Goal: Information Seeking & Learning: Find specific fact

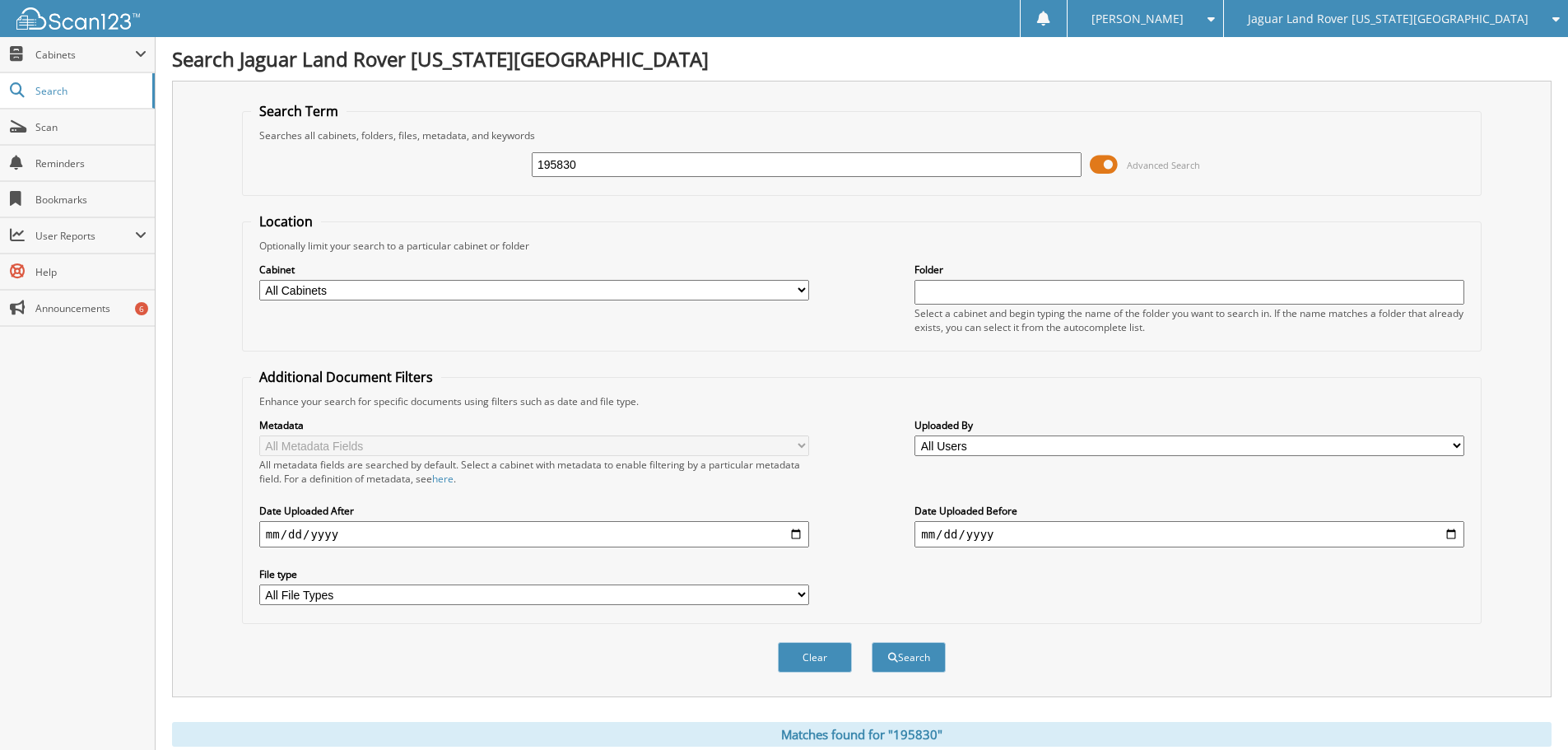
drag, startPoint x: 628, startPoint y: 163, endPoint x: 387, endPoint y: 157, distance: 241.1
click at [389, 156] on div "195830 Advanced Search" at bounding box center [861, 165] width 1222 height 45
type input "ARTISIAN AND TRUCKERS"
click at [872, 642] on button "Search" at bounding box center [909, 657] width 74 height 30
click at [624, 166] on input "ARTISIAN AND TRUCKERS" at bounding box center [807, 164] width 550 height 25
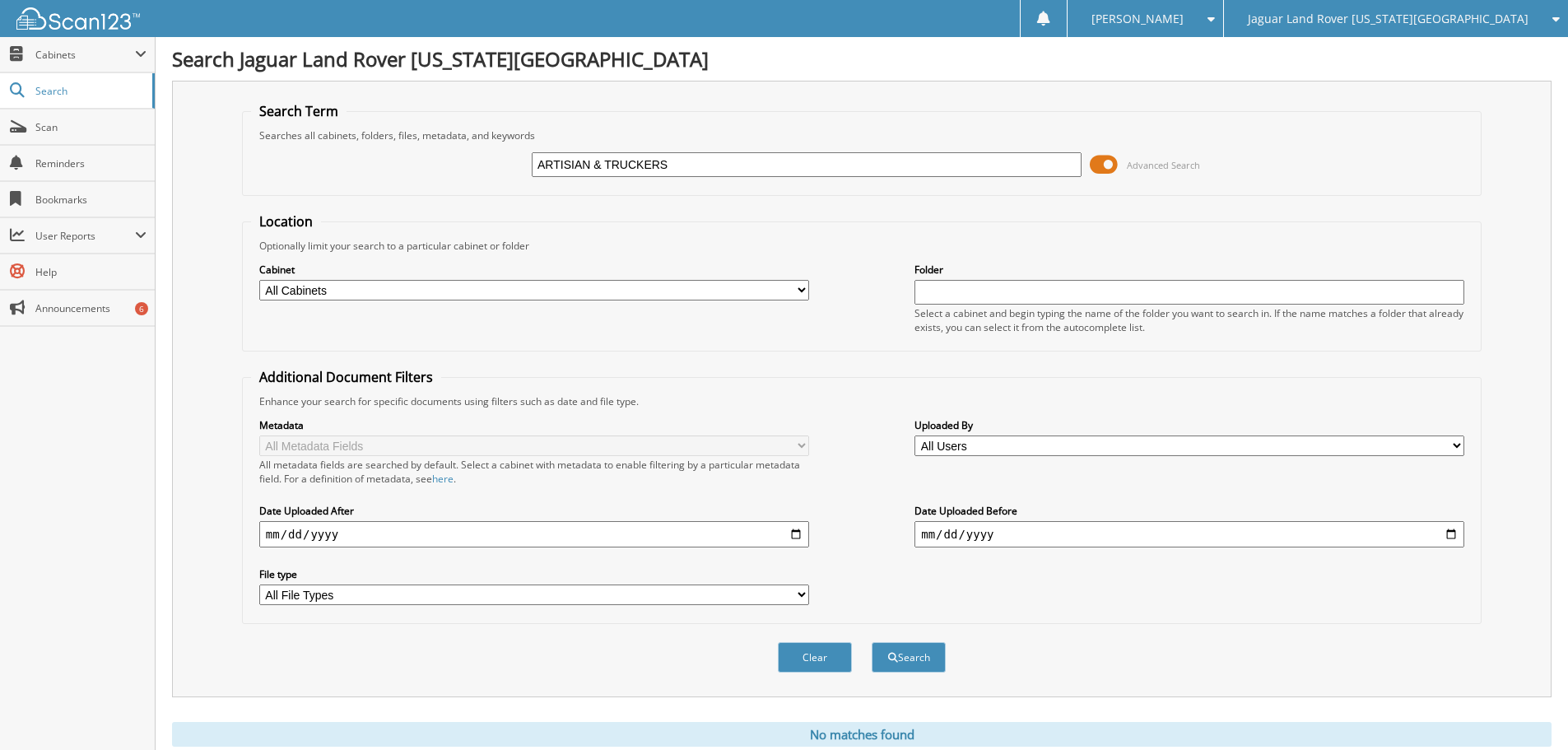
type input "ARTISIAN & TRUCKERS"
click at [872, 642] on button "Search" at bounding box center [909, 657] width 74 height 30
drag, startPoint x: 683, startPoint y: 164, endPoint x: 597, endPoint y: 166, distance: 86.0
click at [597, 166] on input "ARTISIAN & TRUCKERS" at bounding box center [807, 164] width 550 height 25
type input "ARTISIAN"
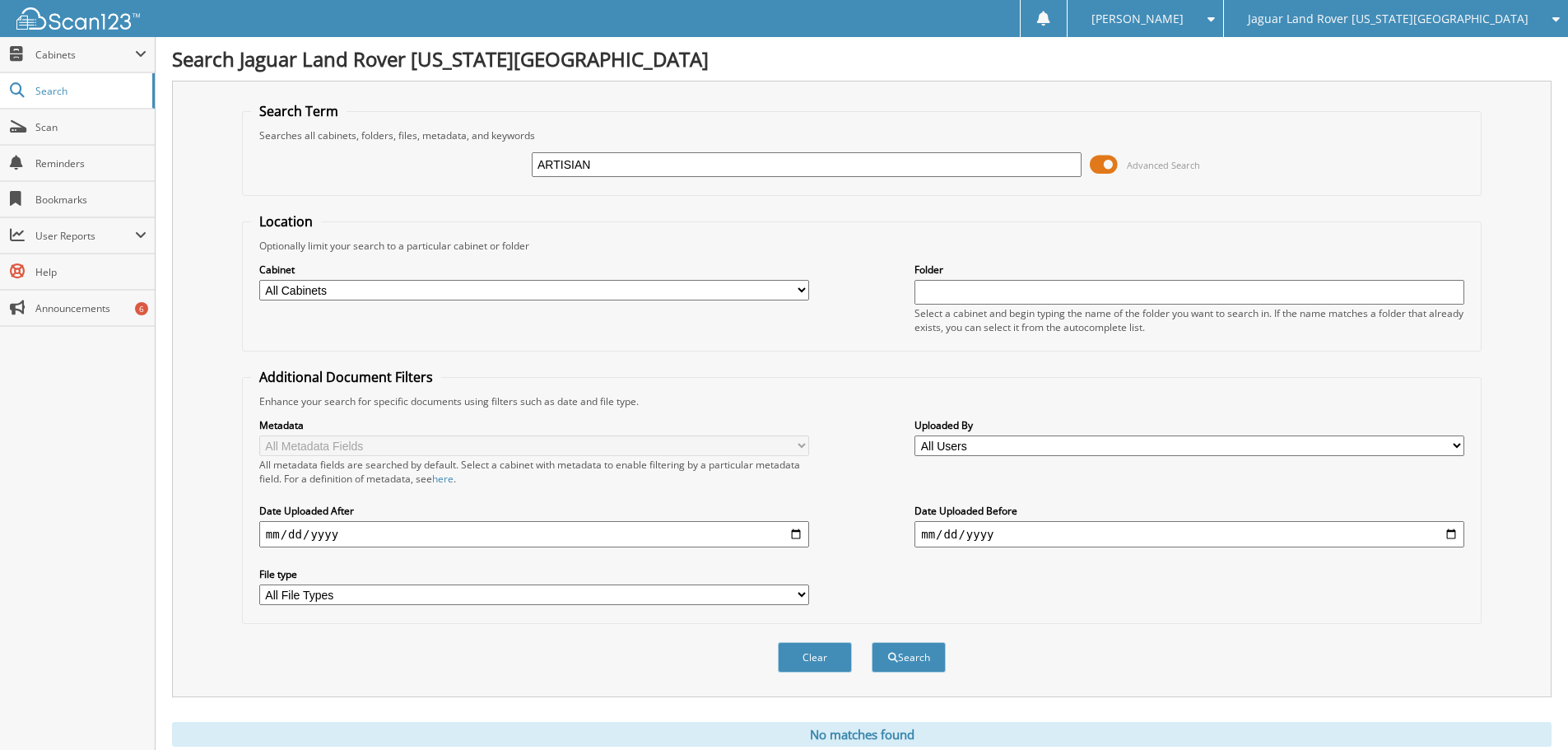
click at [872, 642] on button "Search" at bounding box center [909, 657] width 74 height 30
drag, startPoint x: 655, startPoint y: 158, endPoint x: 488, endPoint y: 173, distance: 167.7
click at [491, 173] on div "ARTISIAN Advanced Search" at bounding box center [861, 165] width 1222 height 45
type input "LEGACY INS NETWORK"
click at [872, 642] on button "Search" at bounding box center [909, 657] width 74 height 30
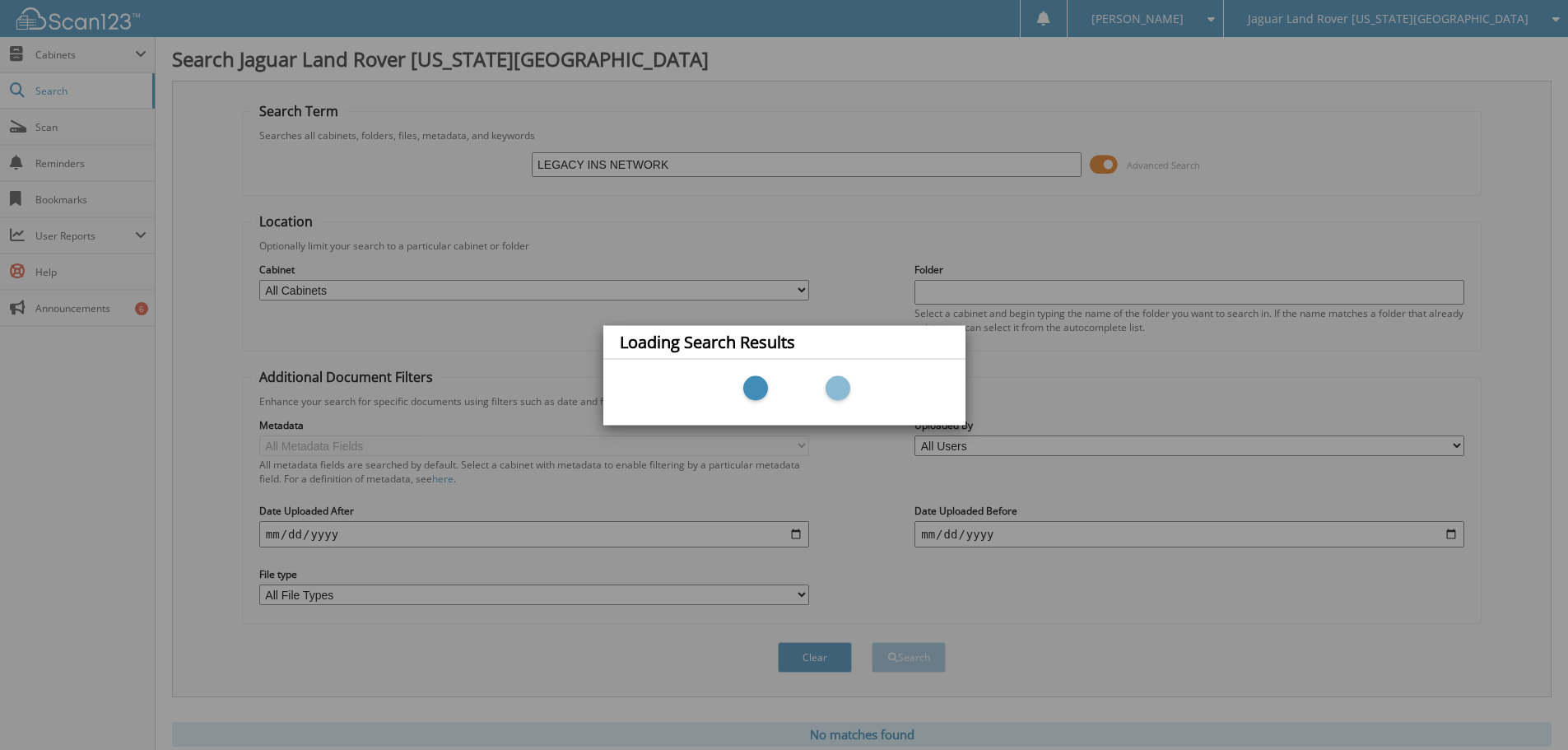
scroll to position [55, 0]
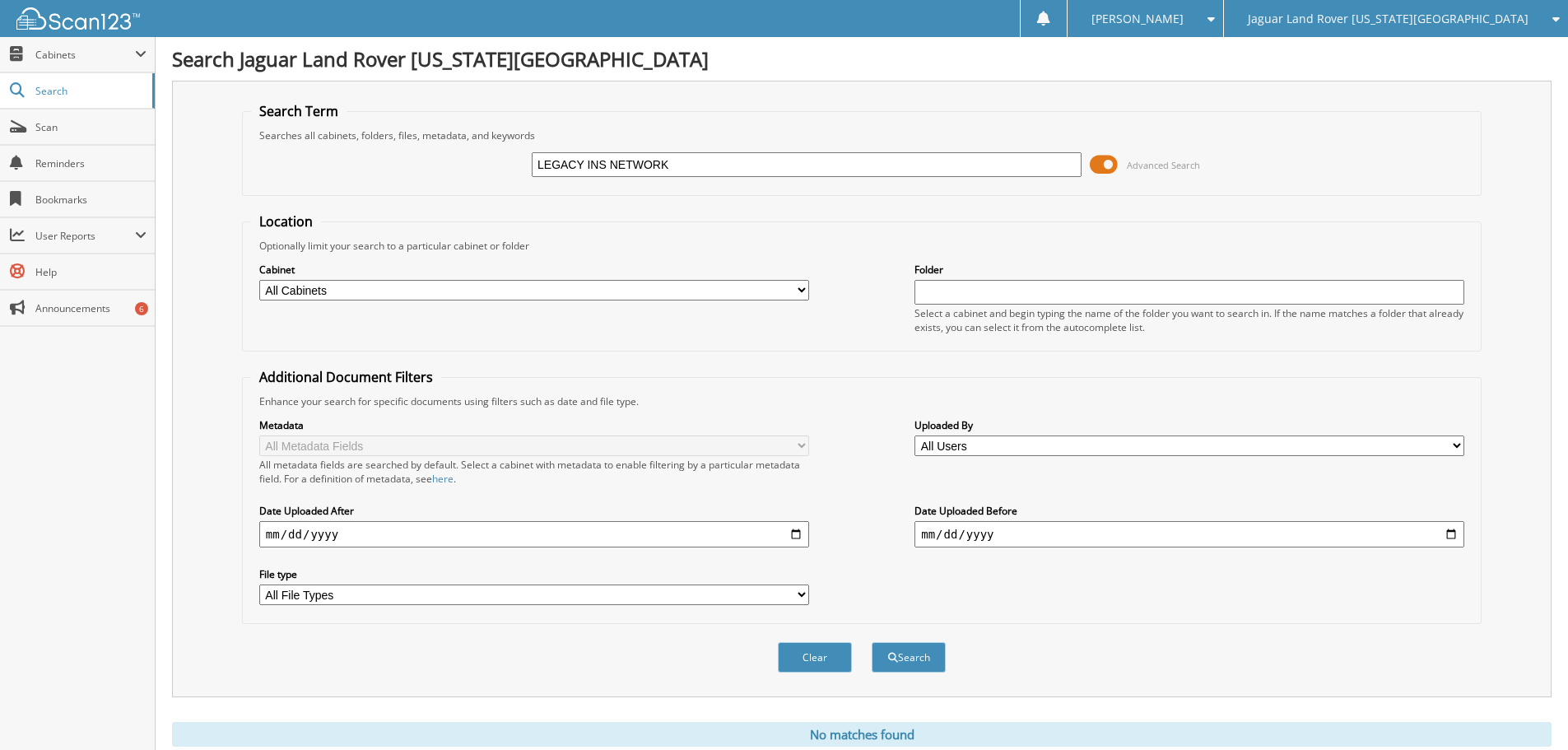
click at [79, 25] on img at bounding box center [78, 19] width 124 height 22
